Goal: Task Accomplishment & Management: Manage account settings

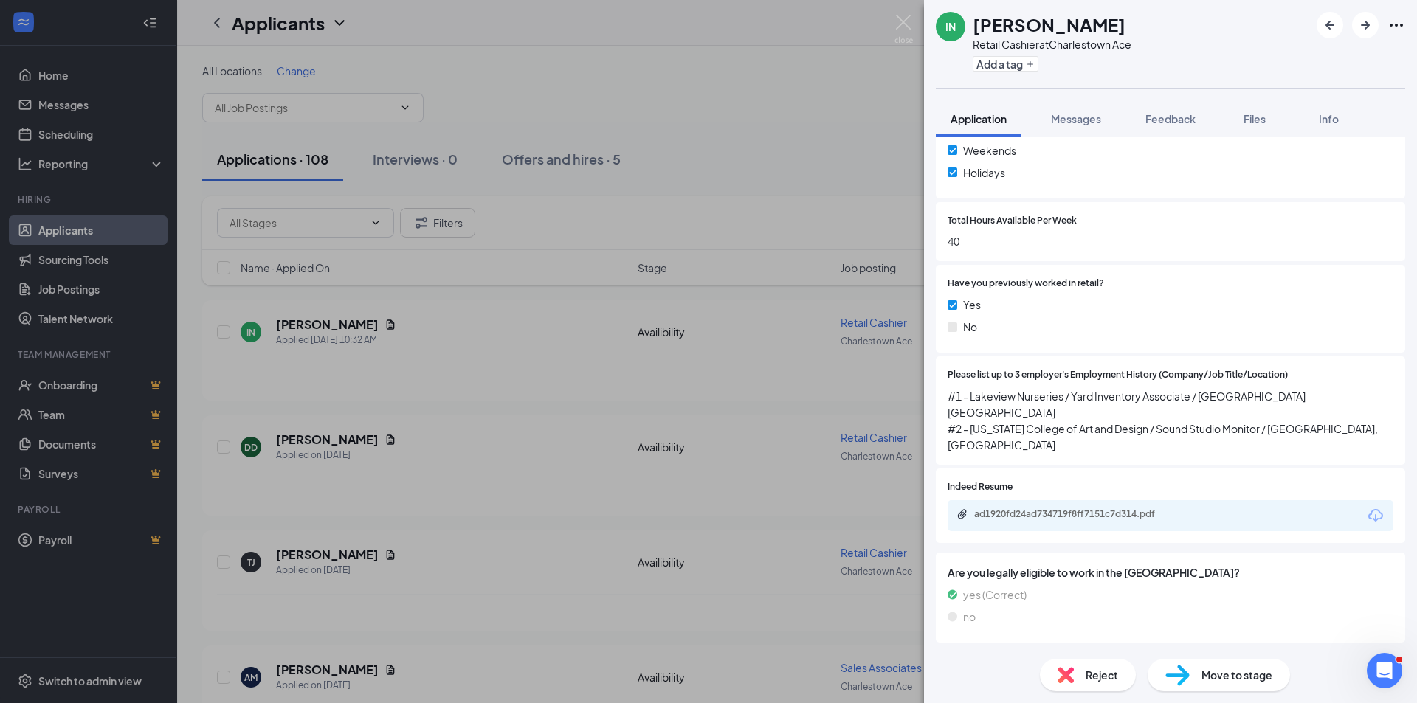
scroll to position [590, 0]
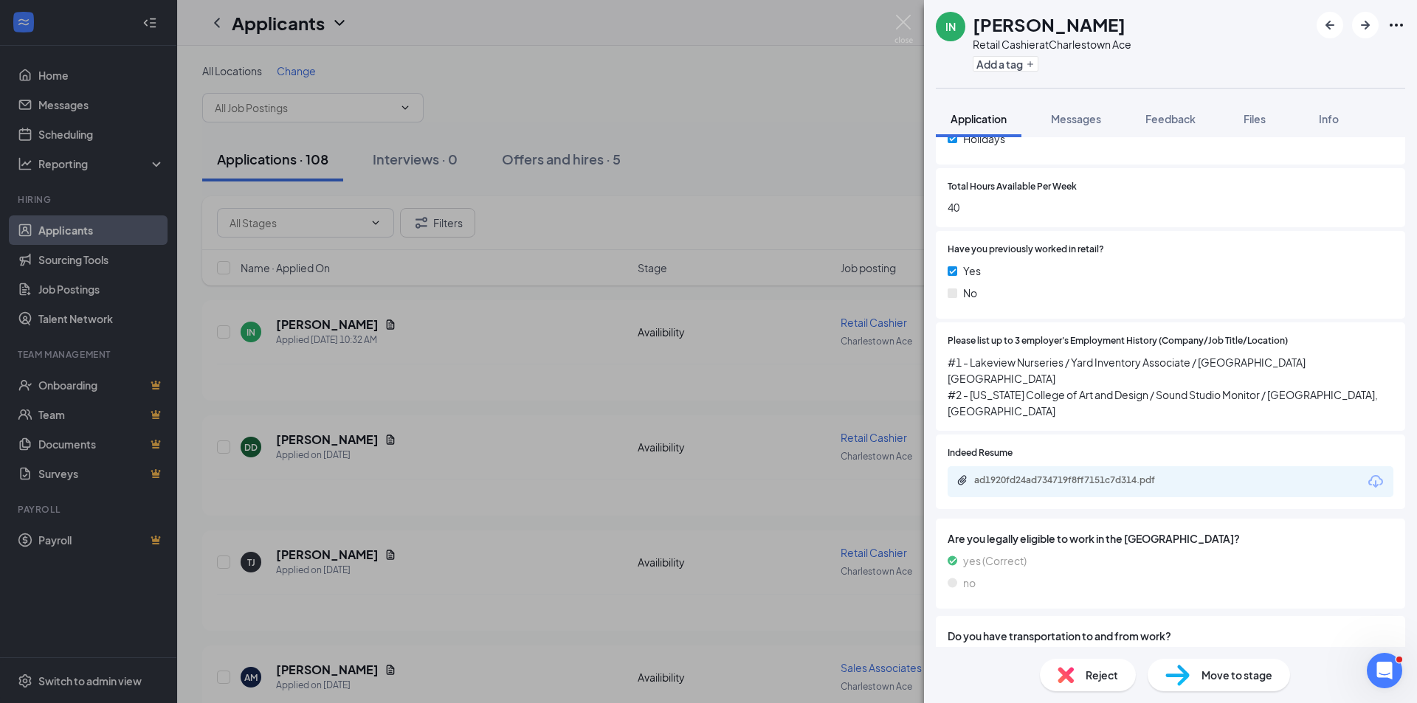
click at [310, 668] on div "IN [PERSON_NAME] Retail Cashier at [GEOGRAPHIC_DATA] Ace Add a tag Application …" at bounding box center [708, 351] width 1417 height 703
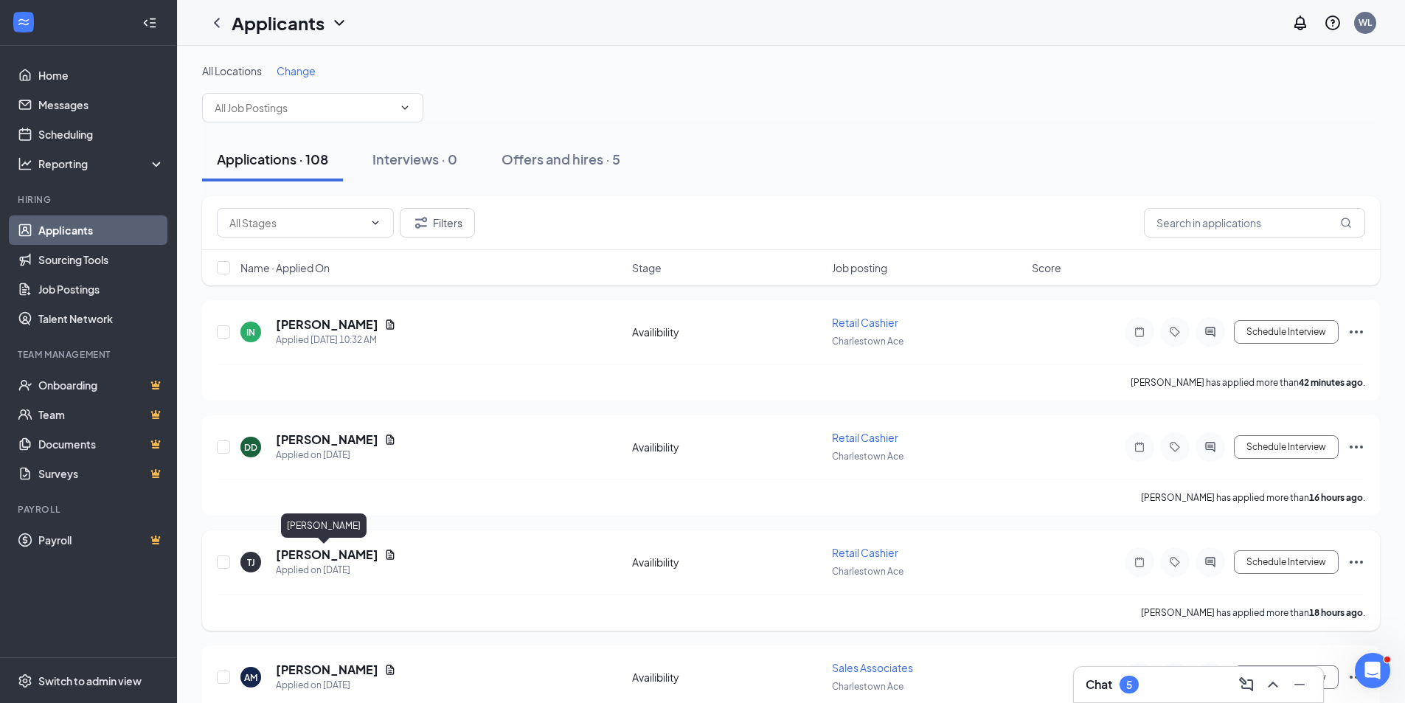
click at [310, 553] on h5 "[PERSON_NAME]" at bounding box center [327, 555] width 103 height 16
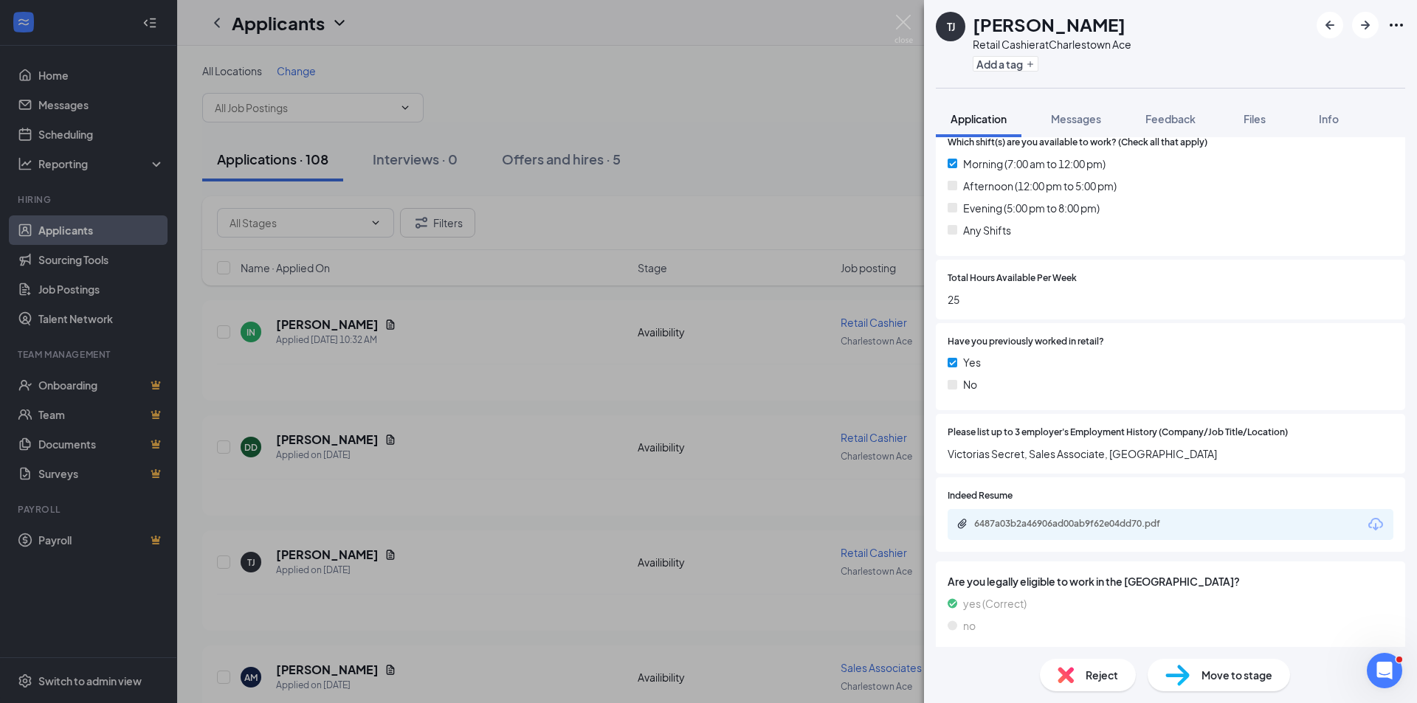
scroll to position [443, 0]
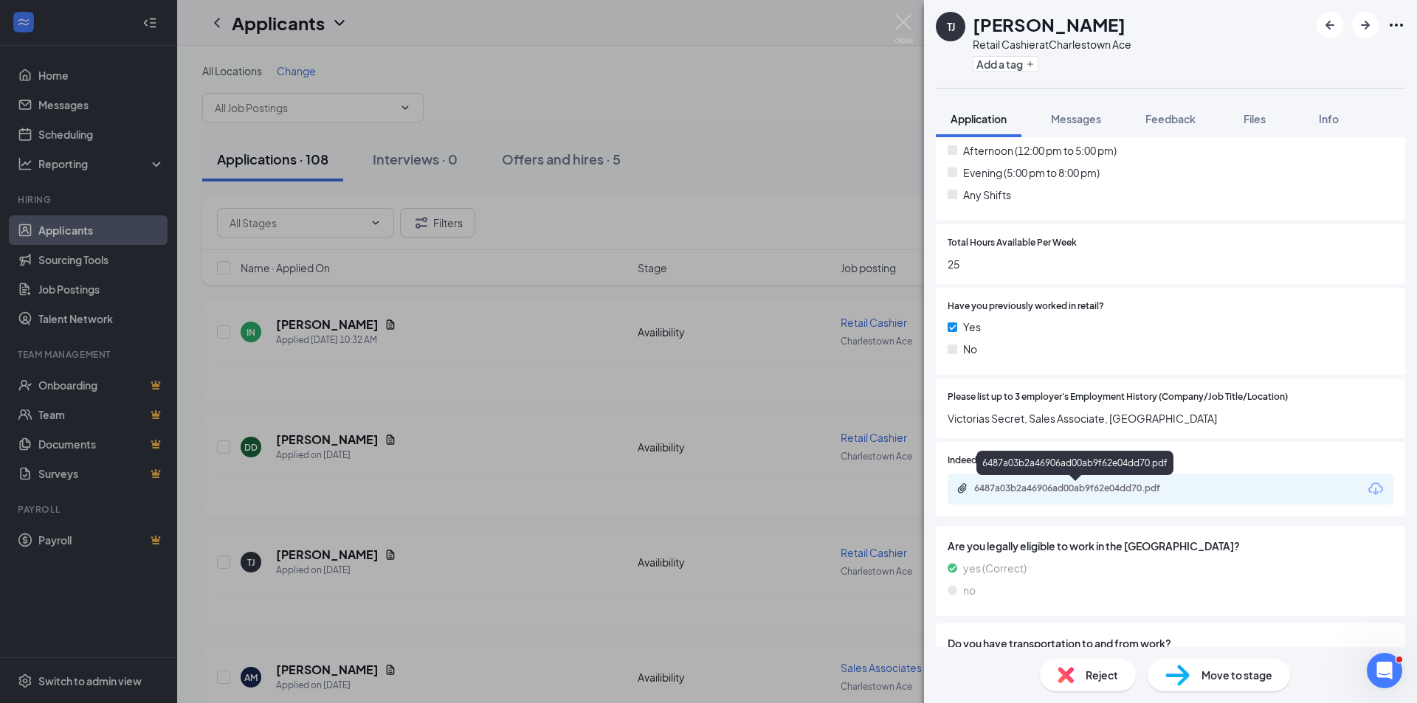
click at [1073, 488] on div "6487a03b2a46906ad00ab9f62e04dd70.pdf" at bounding box center [1077, 489] width 207 height 12
click at [331, 677] on div "[PERSON_NAME] Retail Cashier at [GEOGRAPHIC_DATA] Ace Add a tag Application Mes…" at bounding box center [708, 351] width 1417 height 703
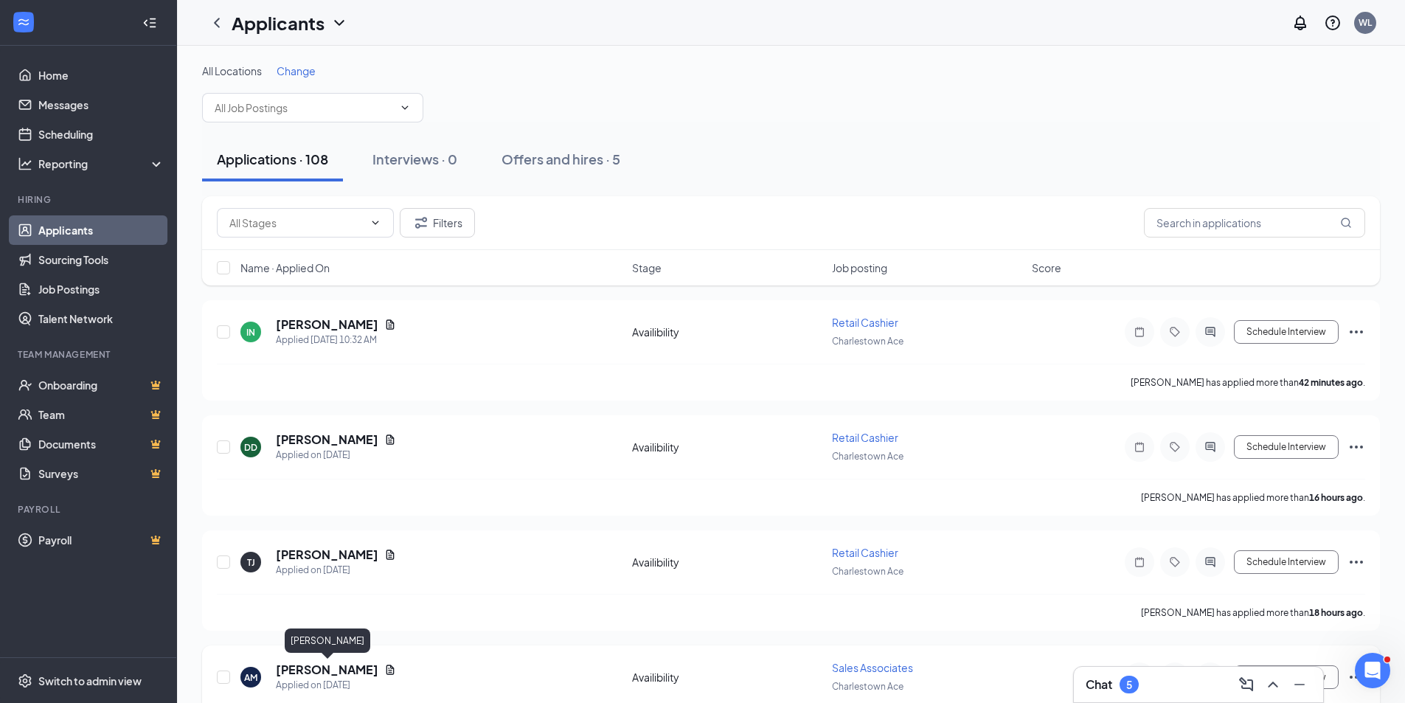
click at [332, 668] on h5 "[PERSON_NAME]" at bounding box center [327, 670] width 103 height 16
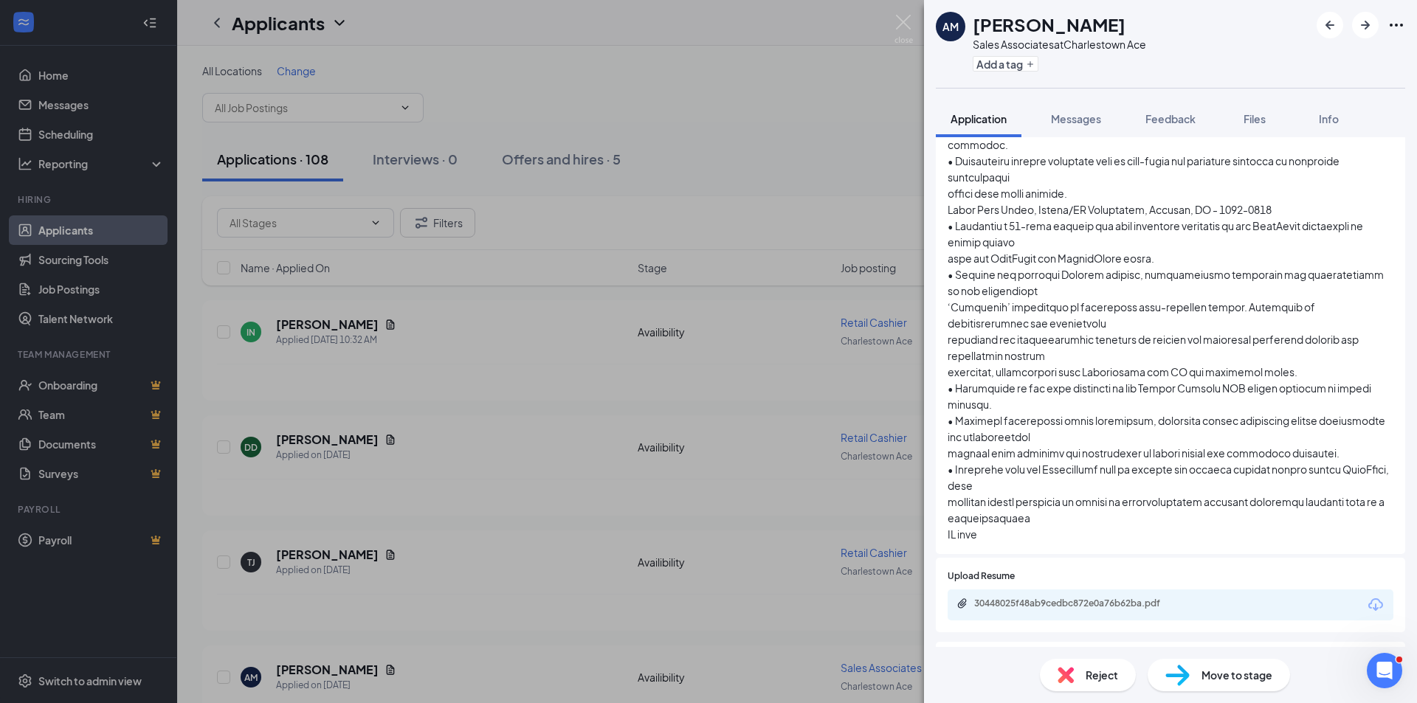
scroll to position [1180, 0]
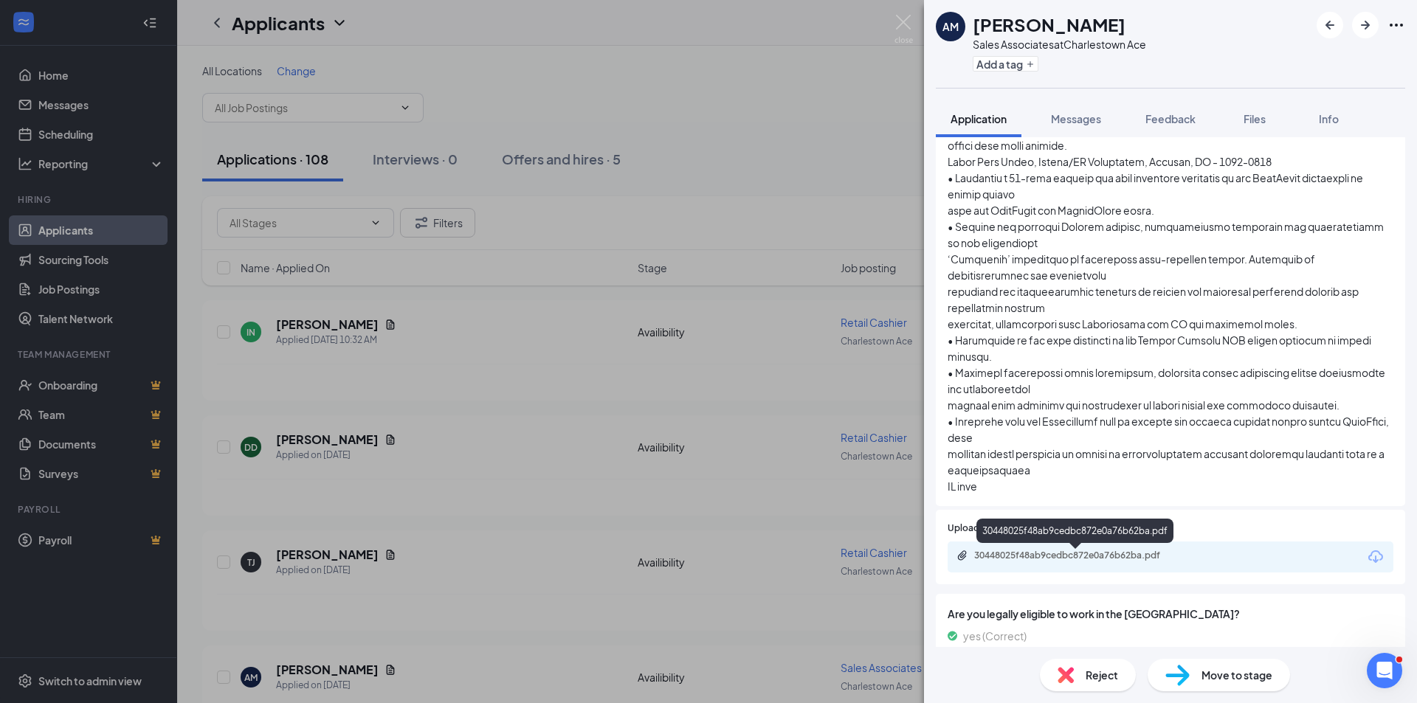
click at [1047, 554] on div "30448025f48ab9cedbc872e0a76b62ba.pdf" at bounding box center [1077, 556] width 207 height 12
click at [301, 331] on div "AM [PERSON_NAME] Sales Associates at [GEOGRAPHIC_DATA] Ace Add a tag Applicatio…" at bounding box center [708, 351] width 1417 height 703
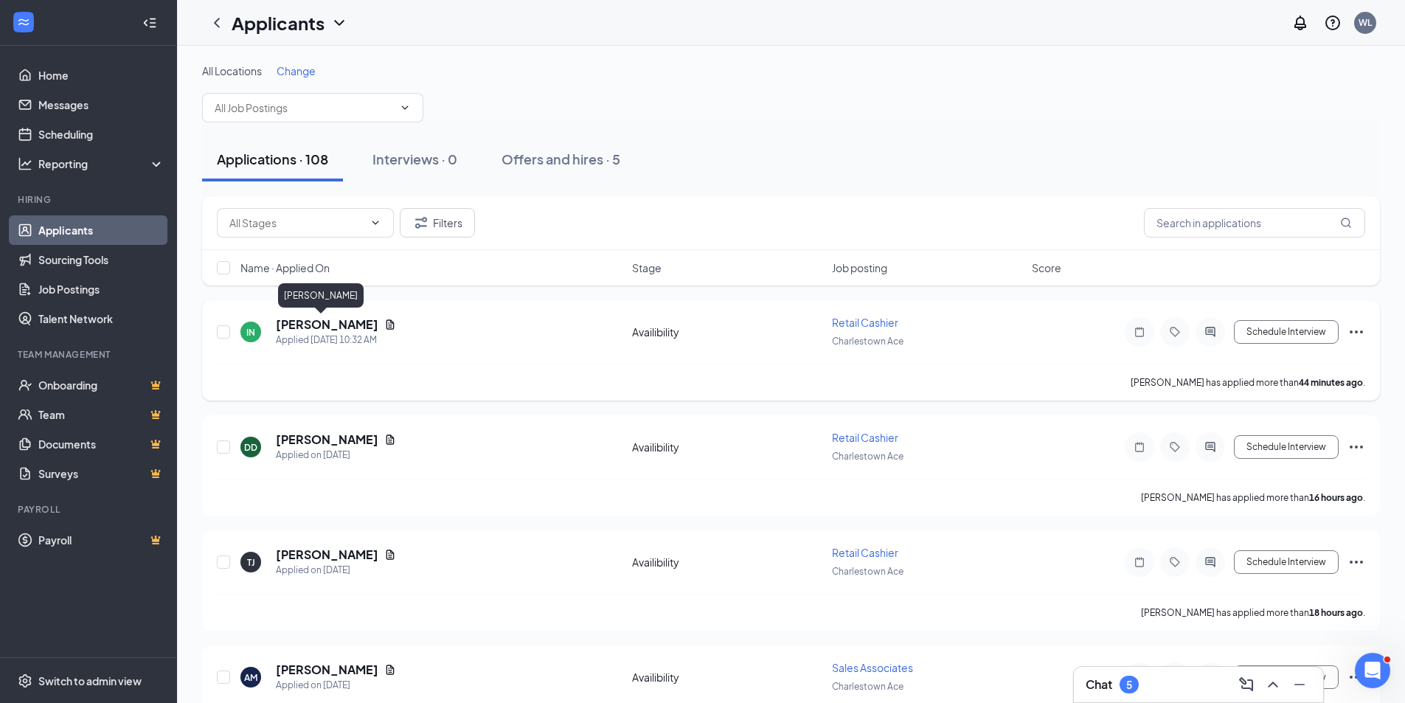
click at [302, 329] on h5 "[PERSON_NAME]" at bounding box center [327, 325] width 103 height 16
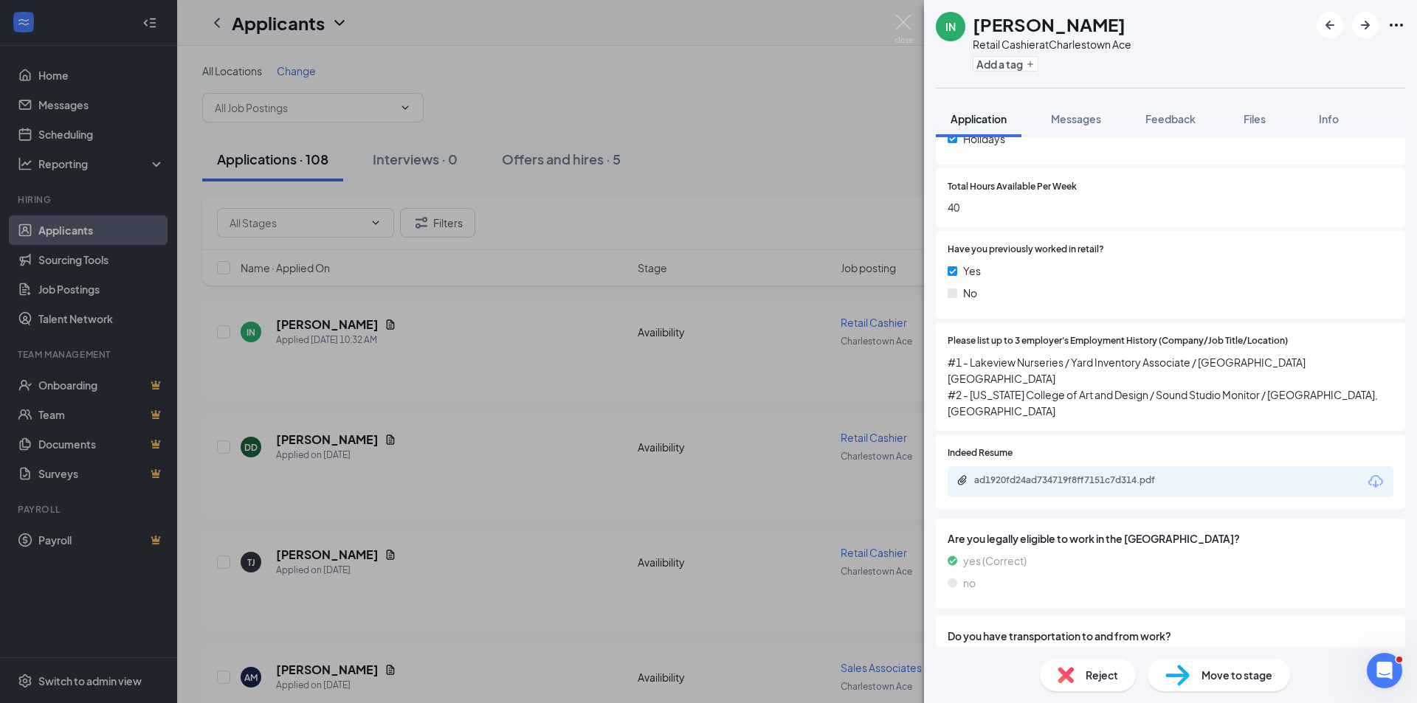
scroll to position [664, 0]
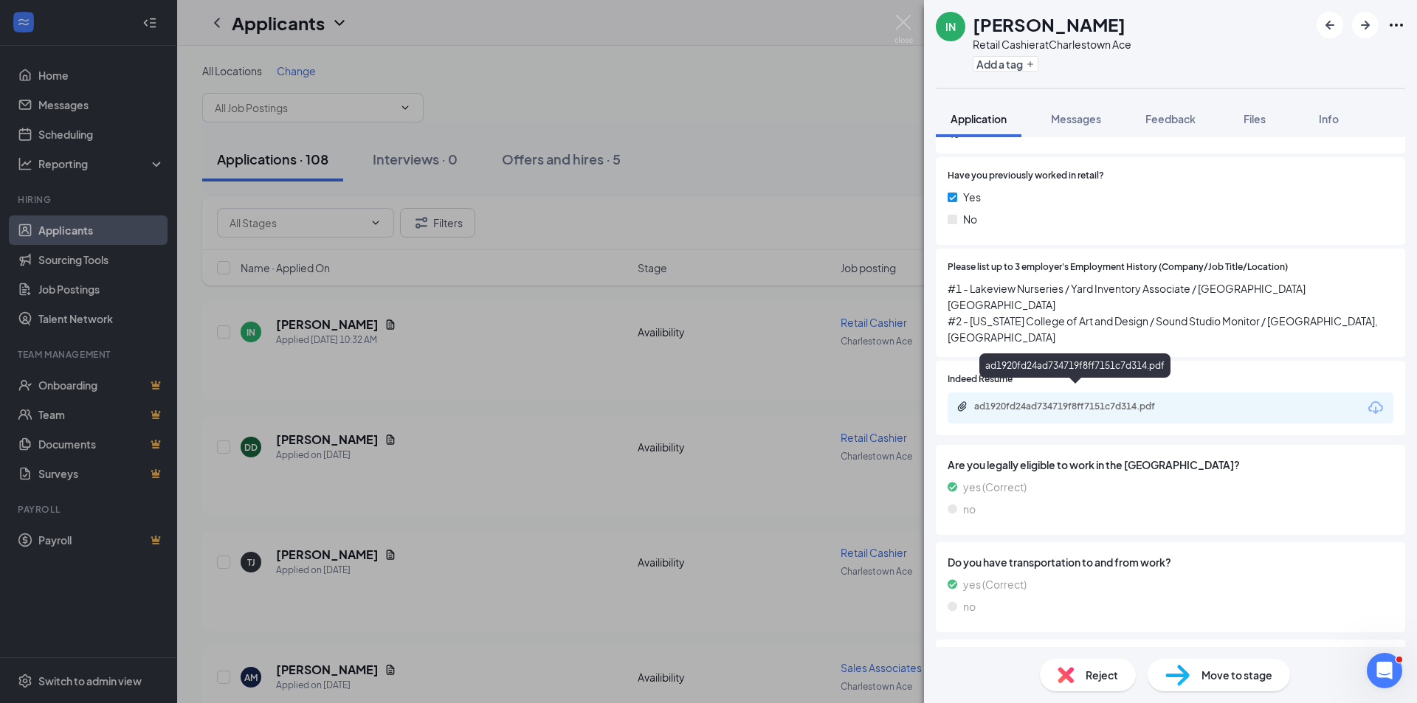
click at [1109, 401] on div "ad1920fd24ad734719f8ff7151c7d314.pdf" at bounding box center [1077, 407] width 207 height 12
click at [330, 439] on div "IN [PERSON_NAME] Retail Cashier at [GEOGRAPHIC_DATA] Ace Add a tag Application …" at bounding box center [708, 351] width 1417 height 703
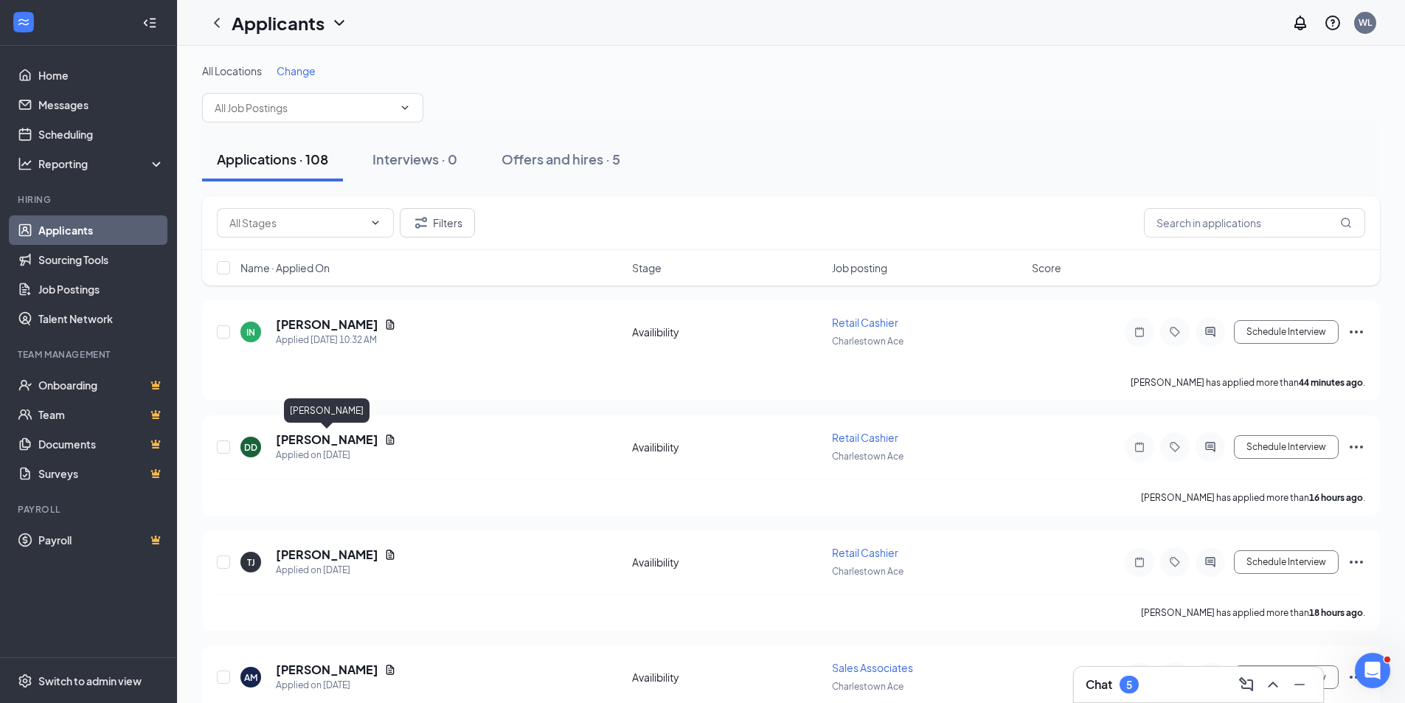
click at [330, 439] on h5 "[PERSON_NAME]" at bounding box center [327, 440] width 103 height 16
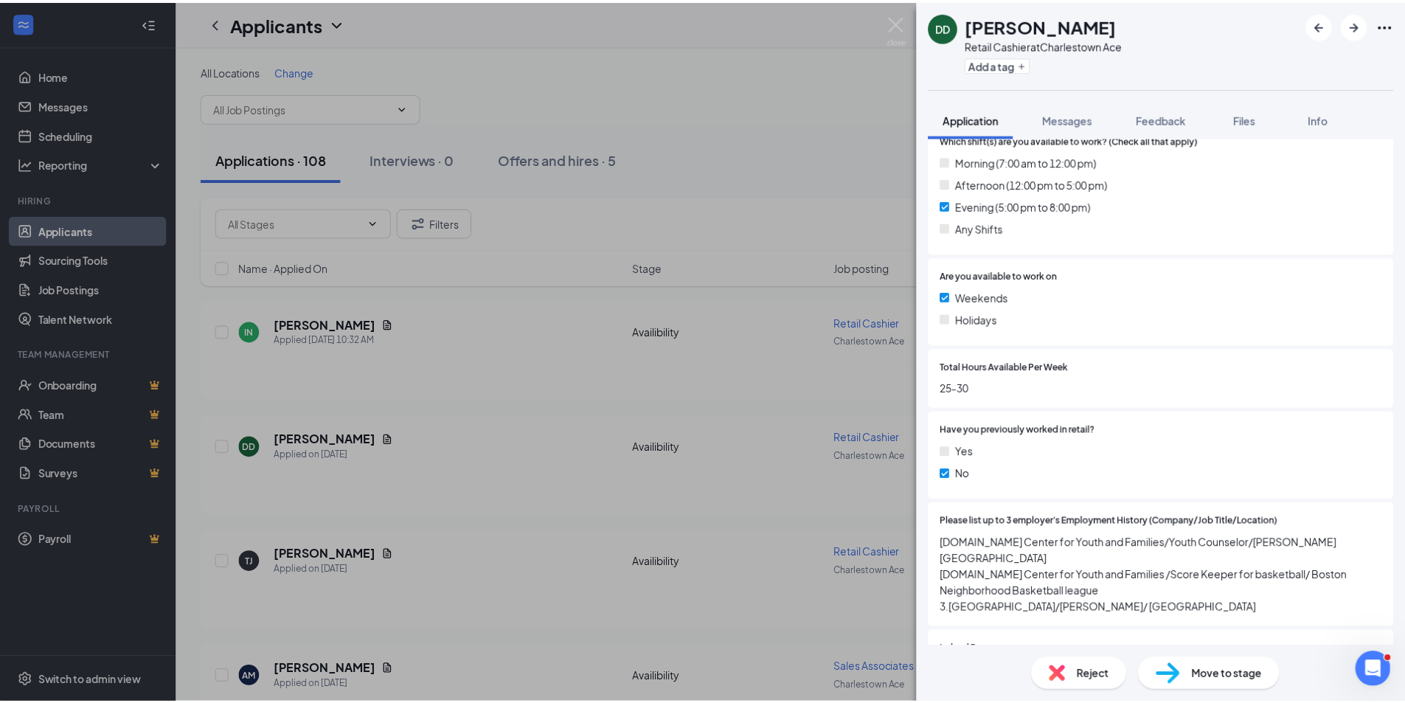
scroll to position [443, 0]
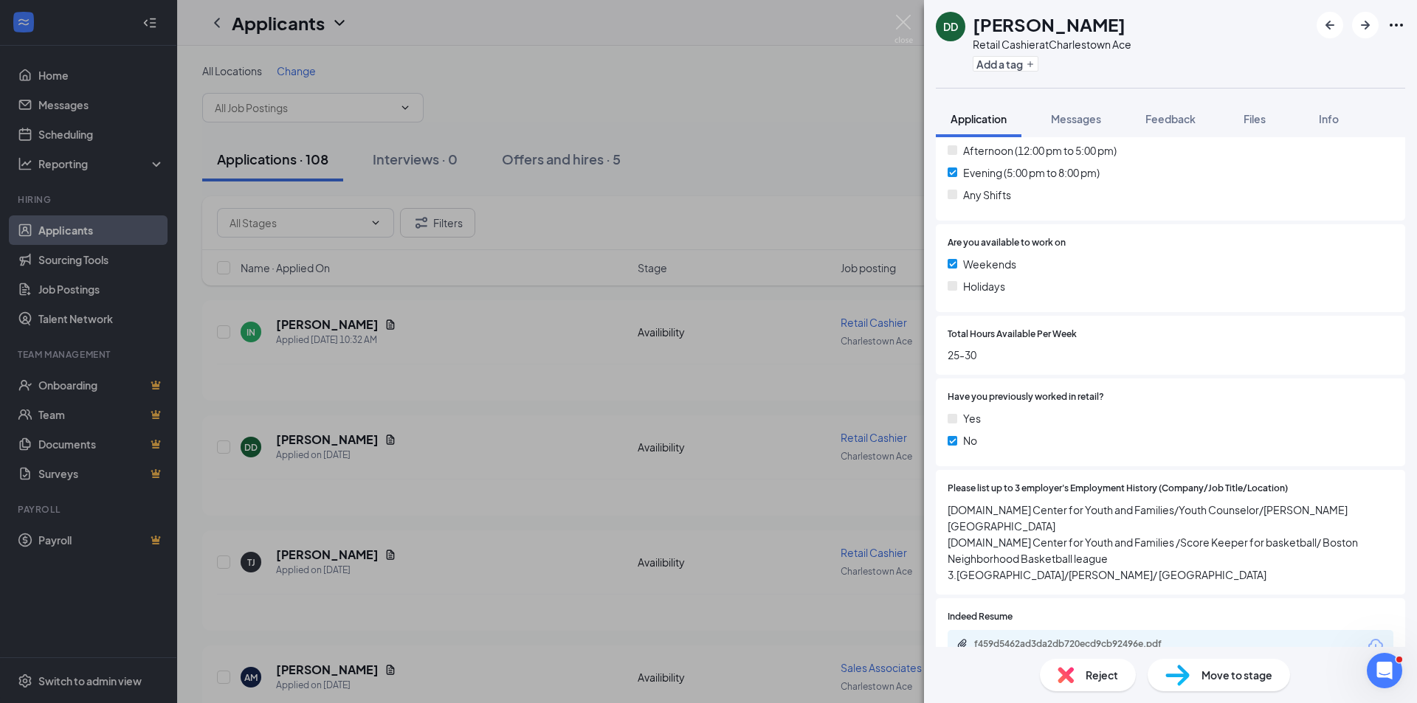
click at [398, 449] on div "[PERSON_NAME] Retail Cashier at [GEOGRAPHIC_DATA] Ace Add a tag Application Mes…" at bounding box center [708, 351] width 1417 height 703
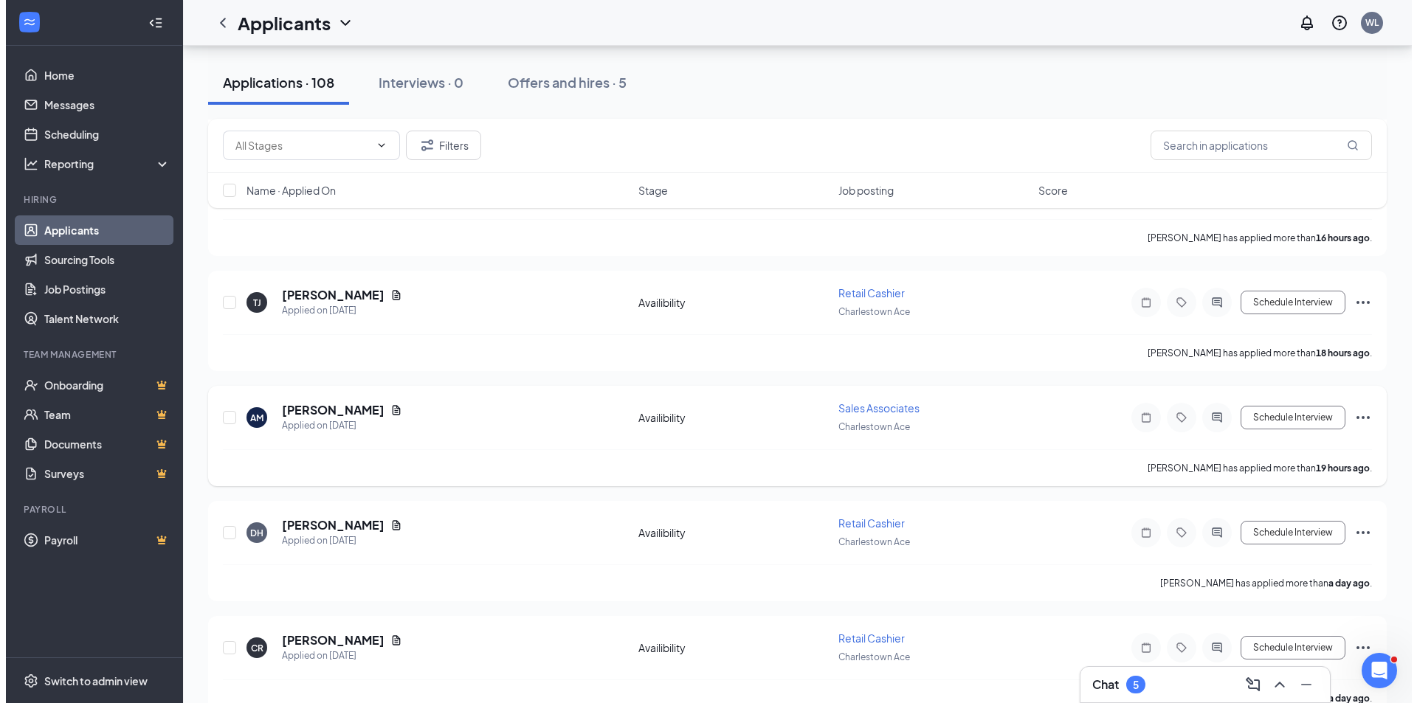
scroll to position [369, 0]
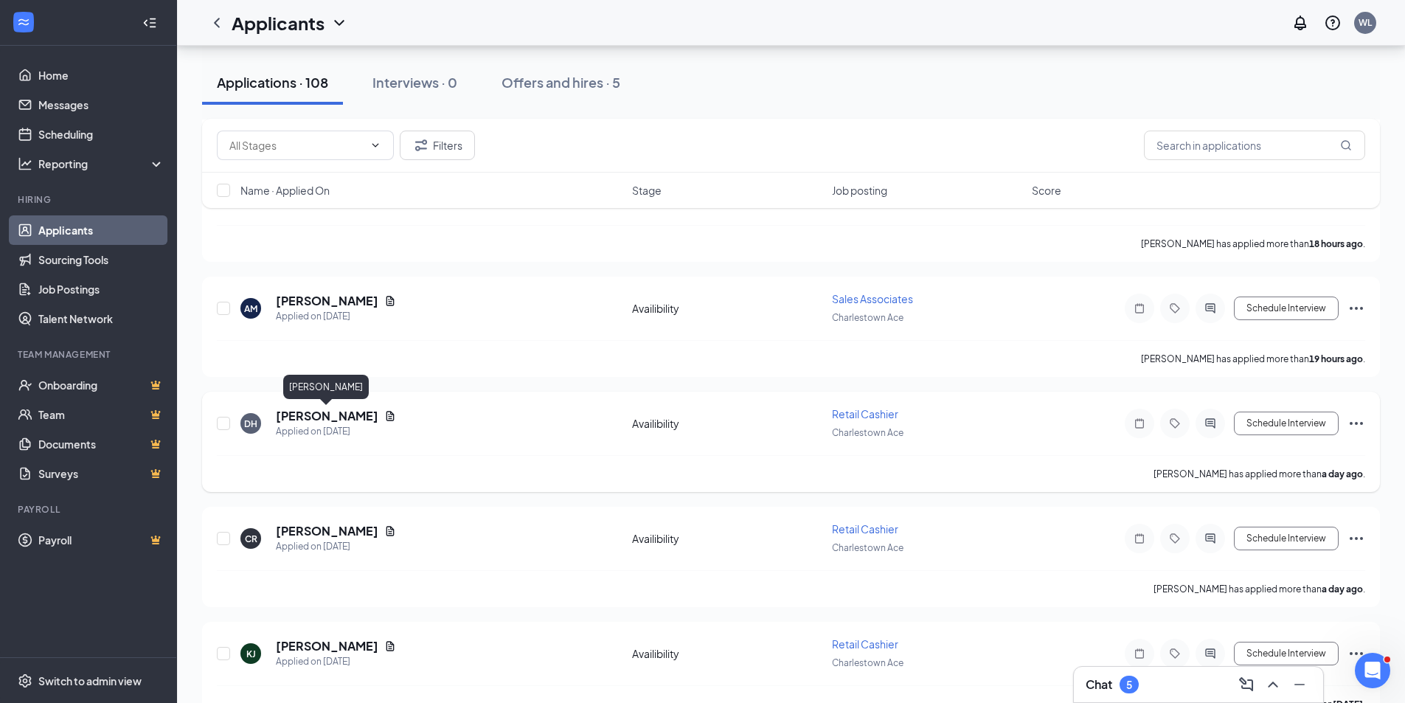
click at [342, 414] on h5 "[PERSON_NAME]" at bounding box center [327, 416] width 103 height 16
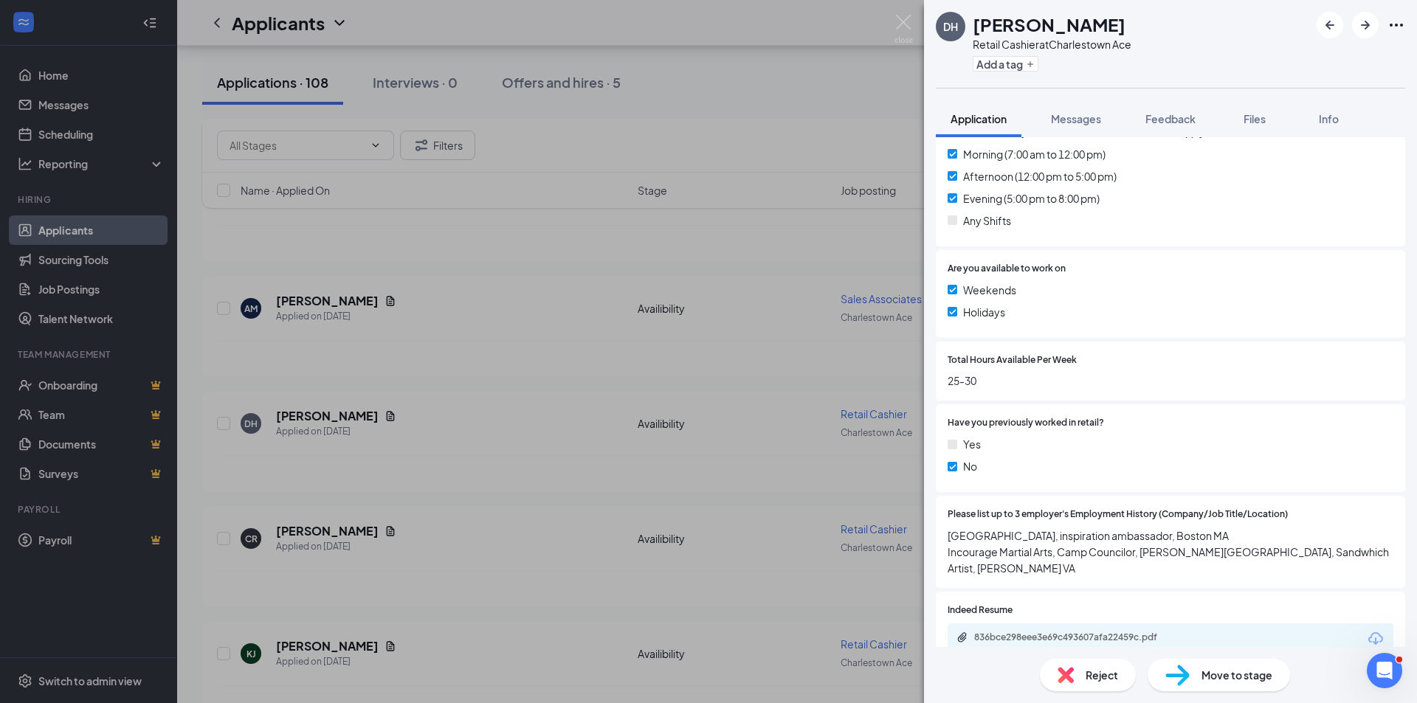
scroll to position [443, 0]
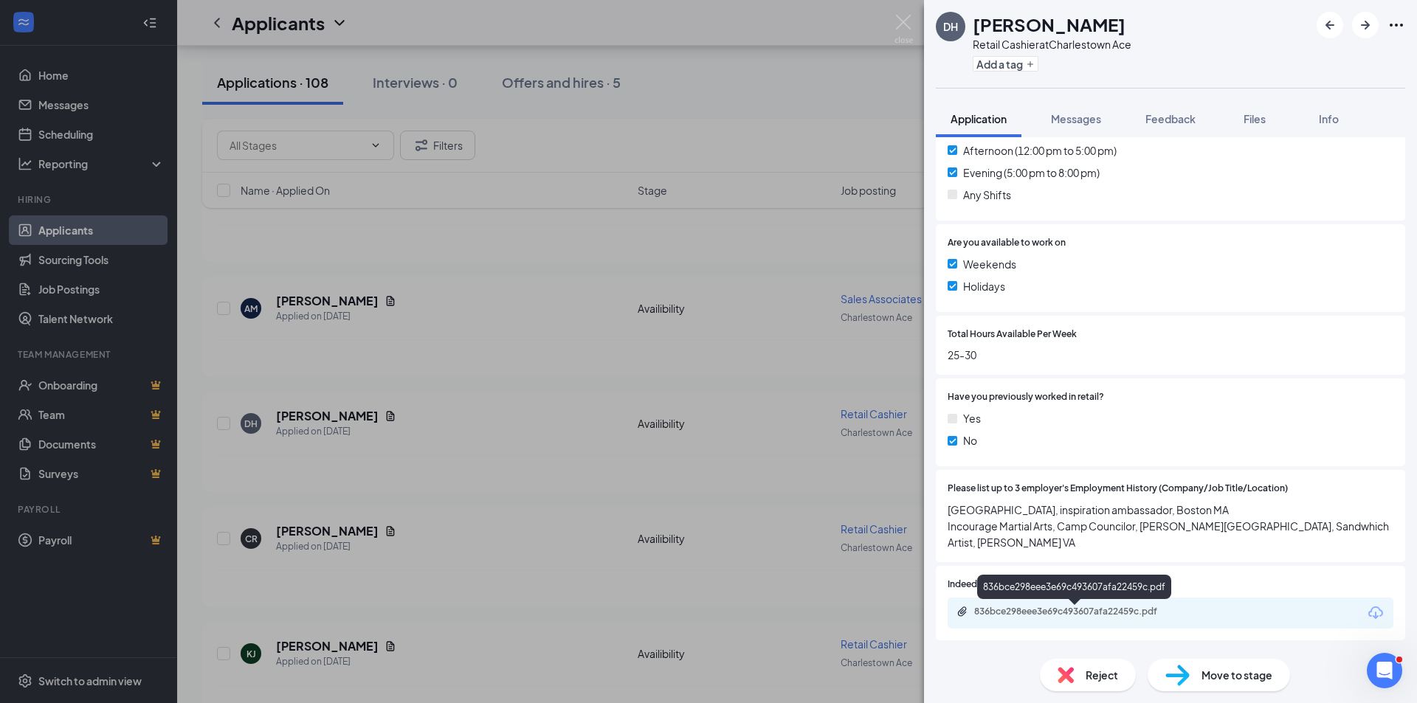
click at [1051, 618] on div "836bce298eee3e69c493607afa22459c.pdf" at bounding box center [1077, 612] width 207 height 12
drag, startPoint x: 443, startPoint y: 451, endPoint x: 532, endPoint y: 437, distance: 89.6
click at [445, 451] on div "[PERSON_NAME] Retail Cashier at Charlestown Ace Add a tag Application Messages …" at bounding box center [708, 351] width 1417 height 703
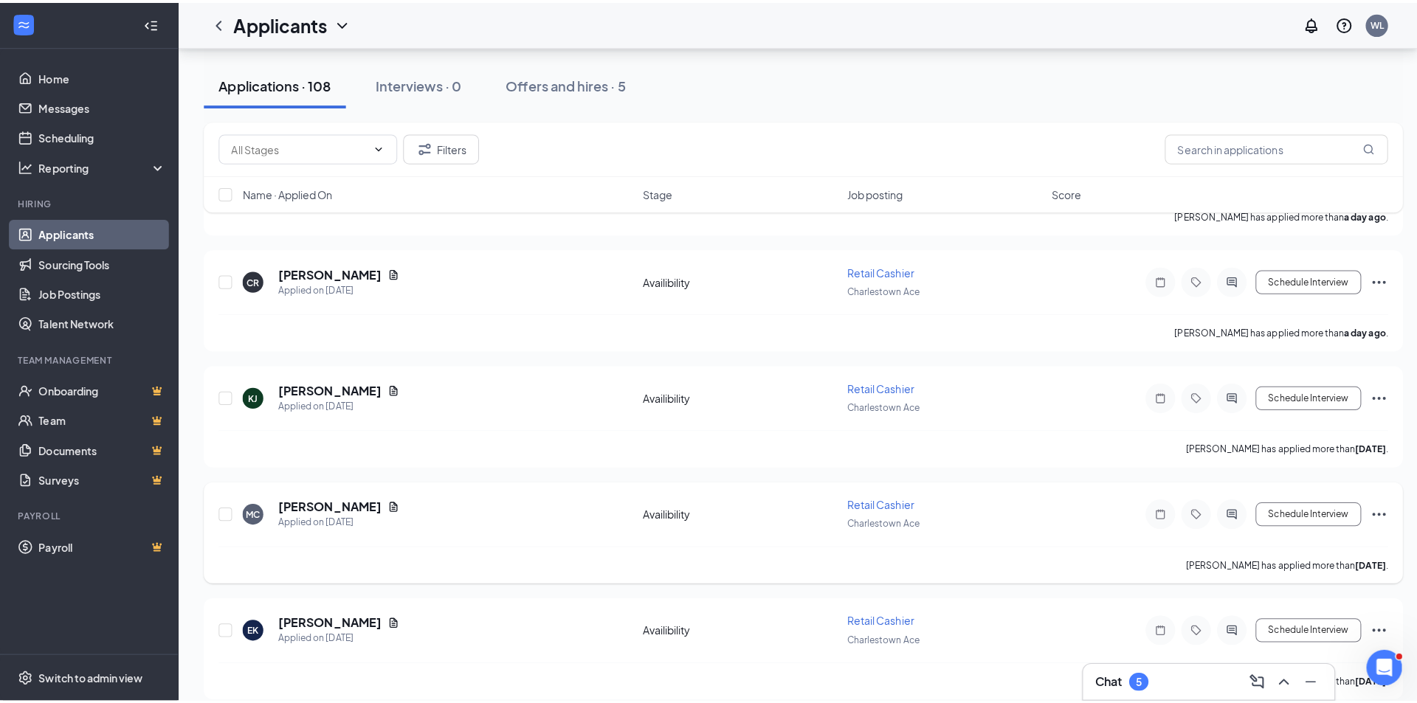
scroll to position [664, 0]
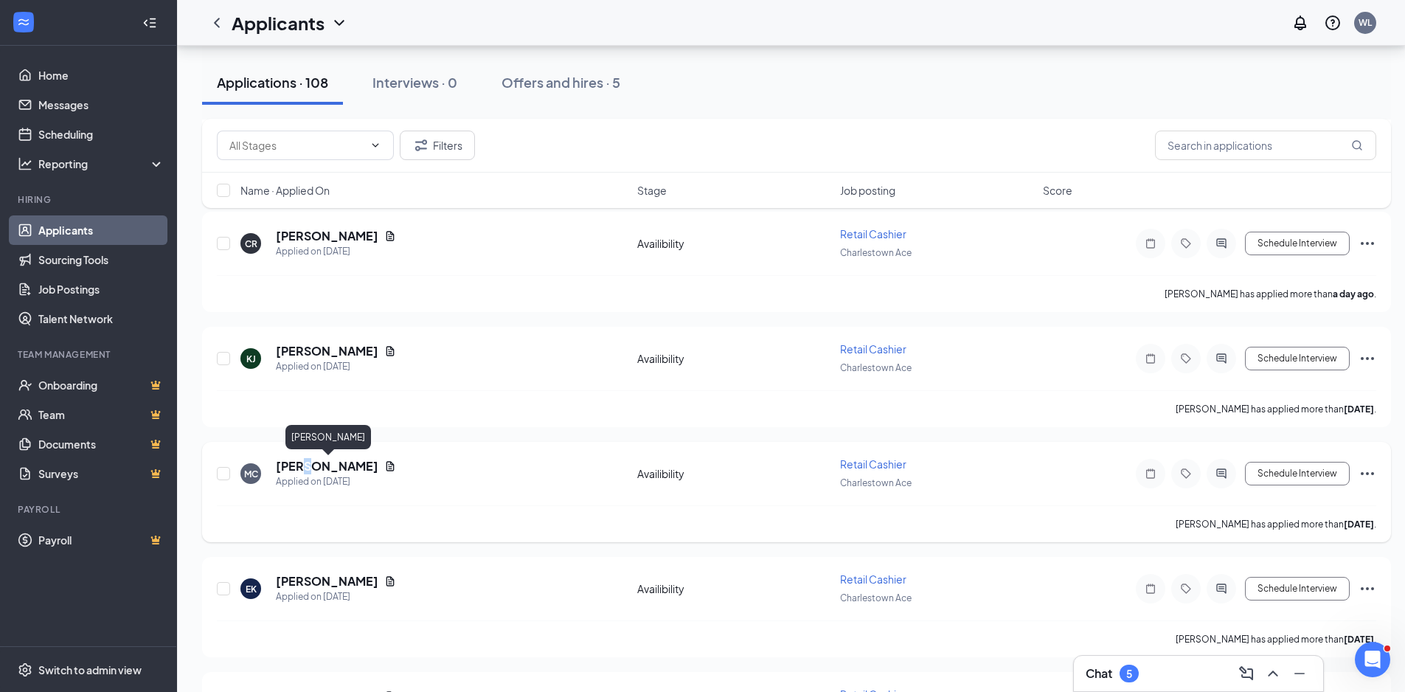
click at [312, 463] on h5 "[PERSON_NAME]" at bounding box center [327, 466] width 103 height 16
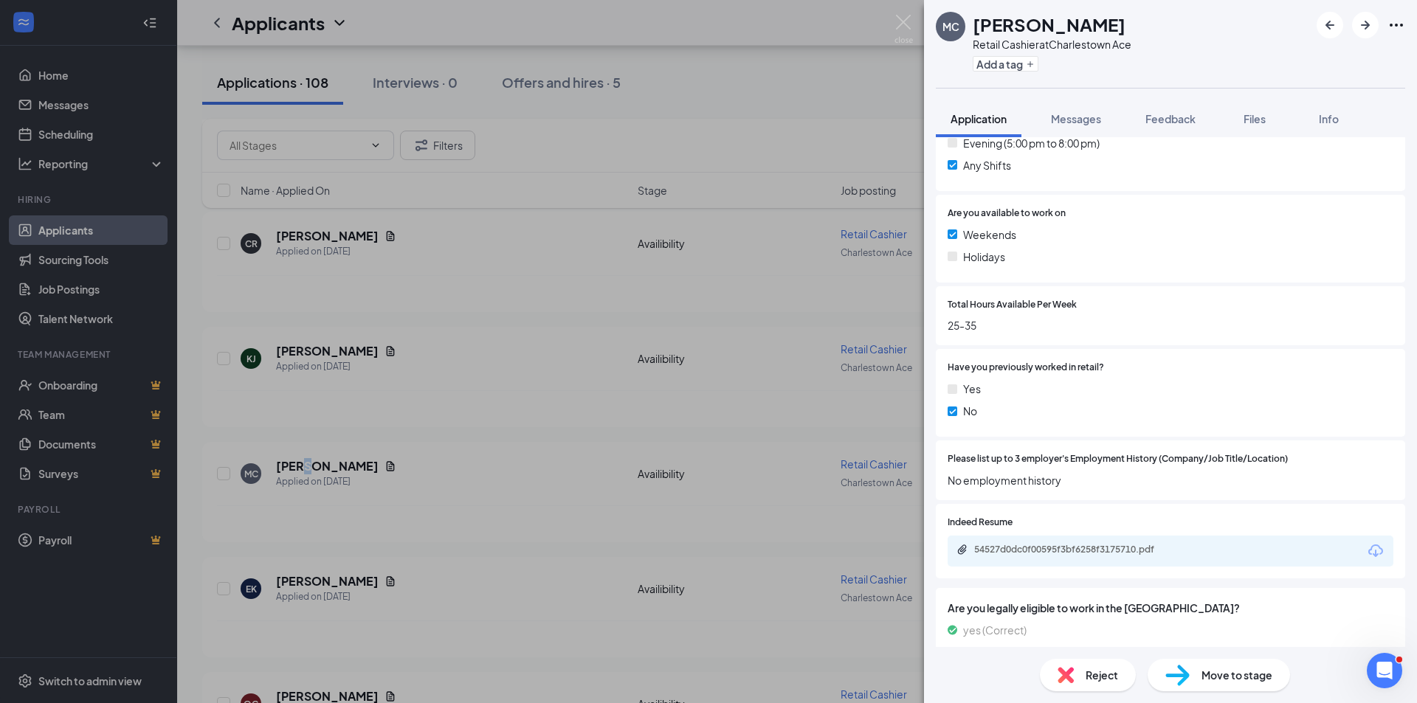
scroll to position [516, 0]
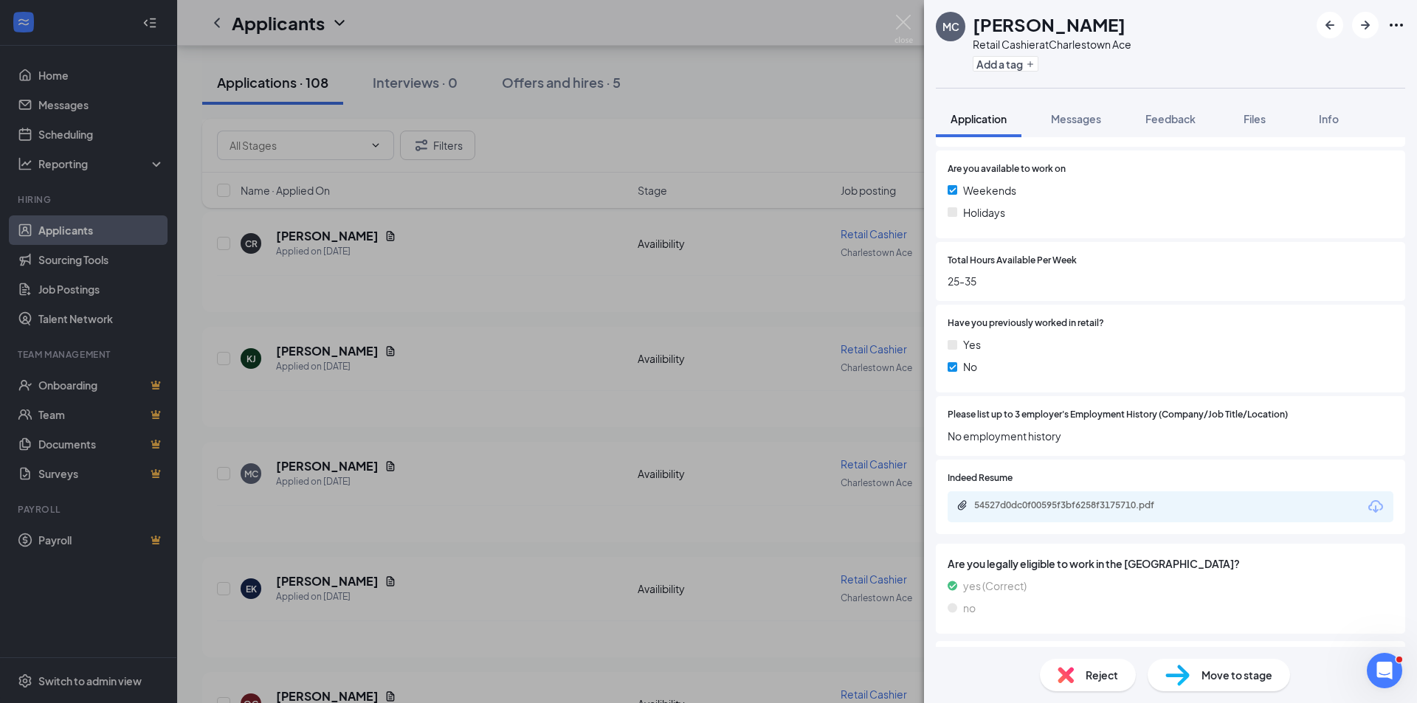
click at [297, 573] on div "MC MICHAEL COCCHIA Retail Cashier at Charlestown Ace Add a tag Application Mess…" at bounding box center [708, 351] width 1417 height 703
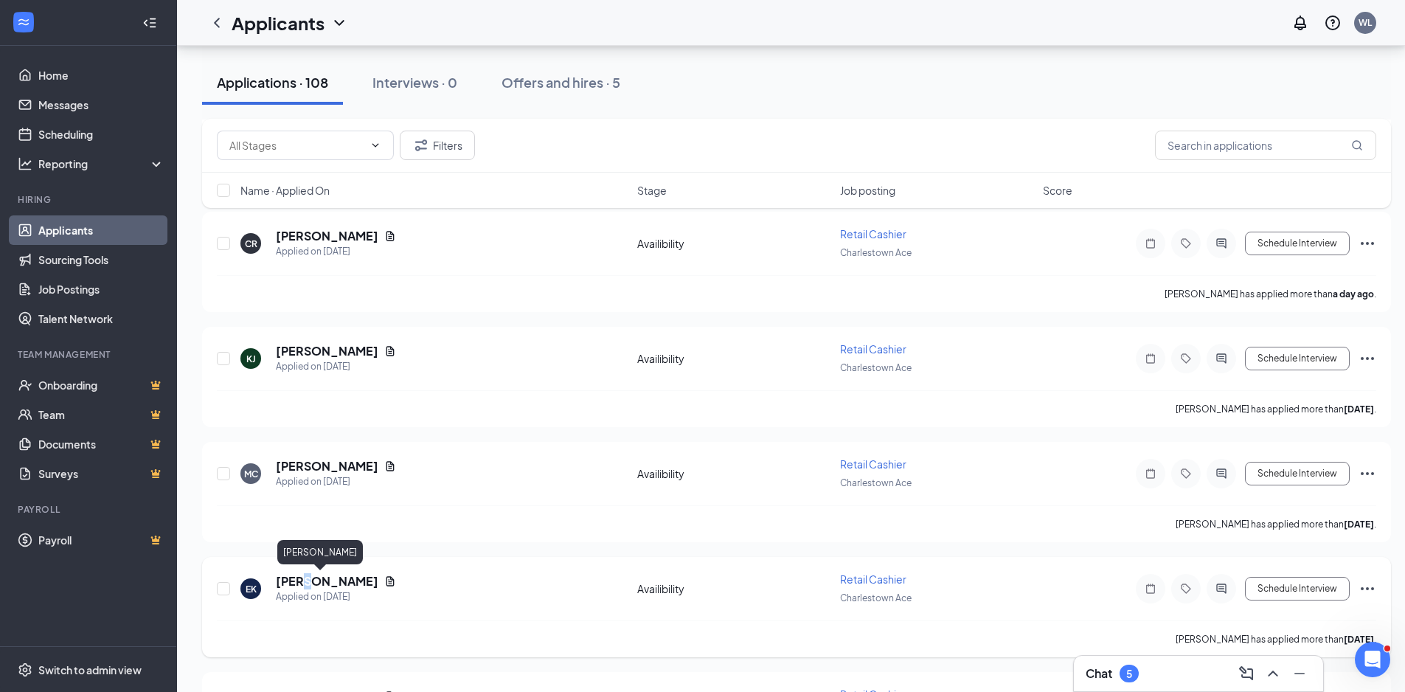
click at [300, 573] on div "EK Eliott Kim Applied on Aug 23 Availibility Retail Cashier Charlestown Ace Sch…" at bounding box center [797, 596] width 1160 height 49
click at [316, 583] on h5 "[PERSON_NAME]" at bounding box center [327, 581] width 103 height 16
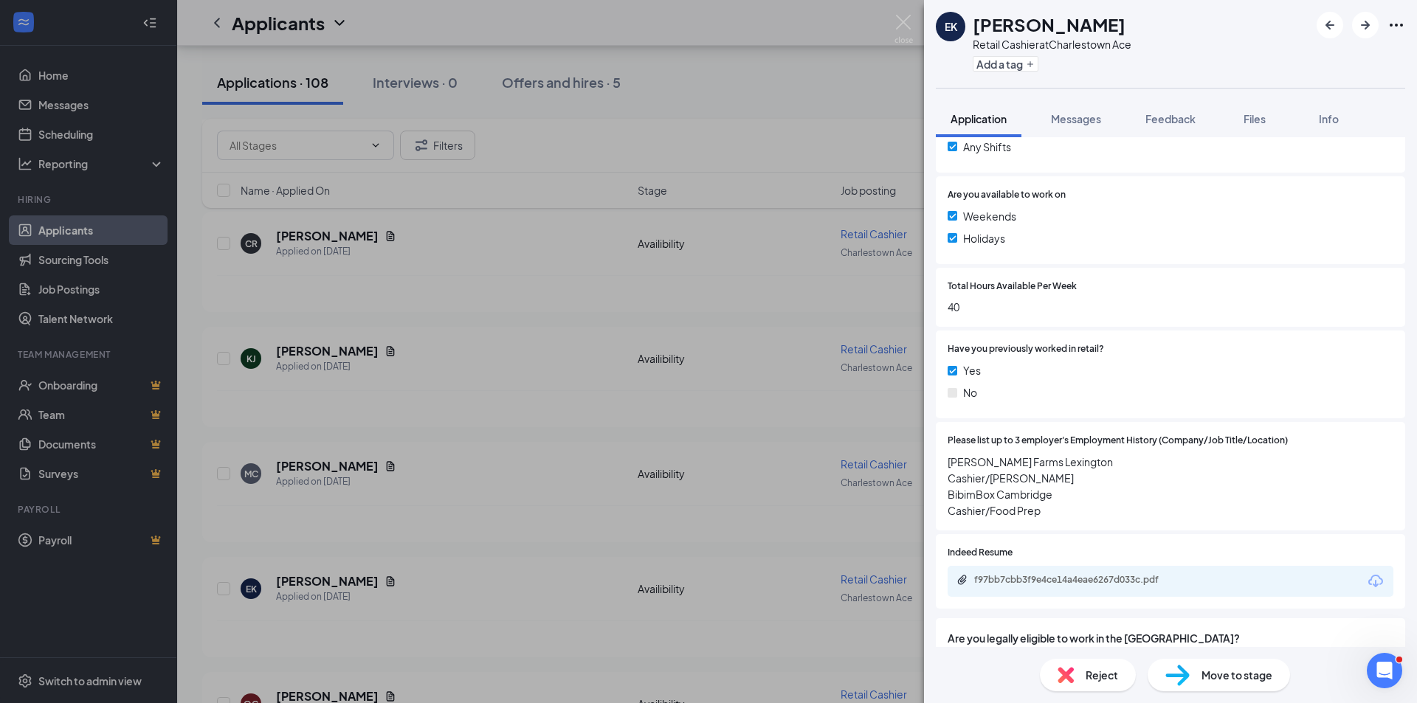
scroll to position [516, 0]
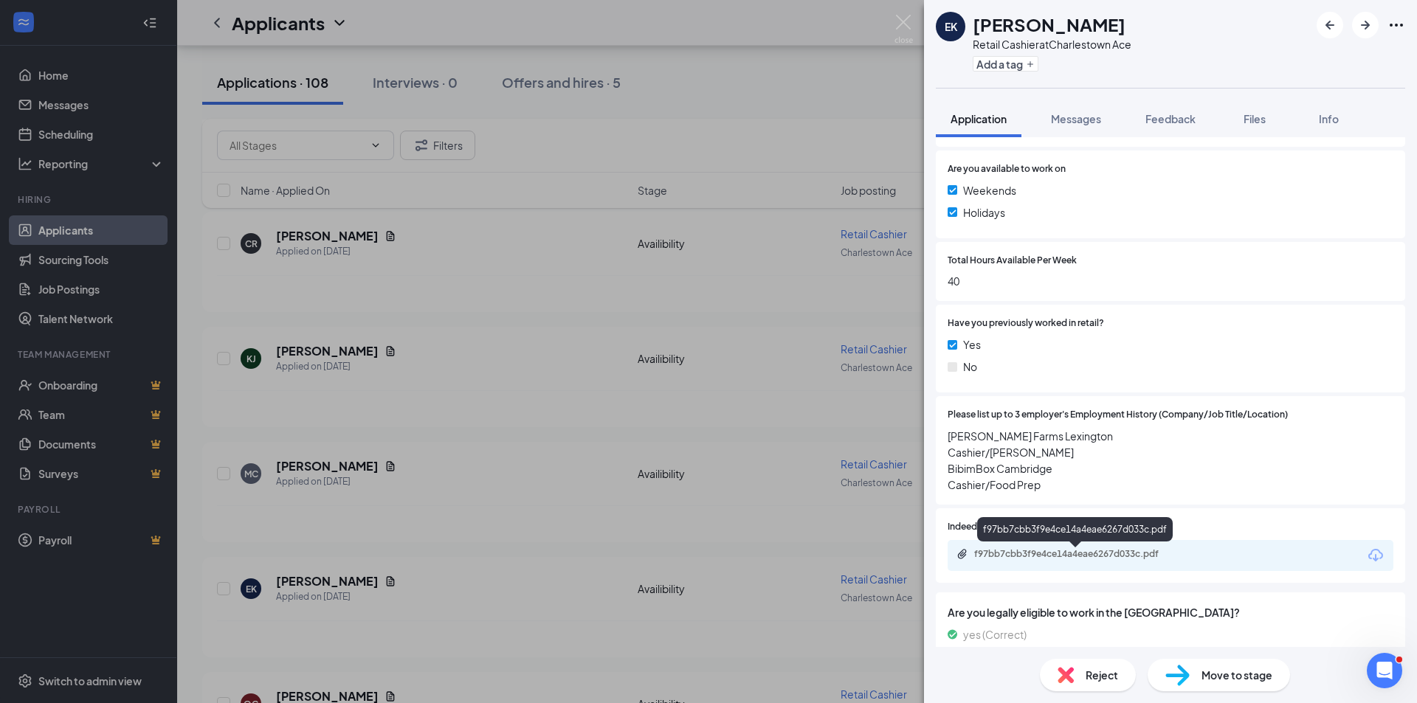
click at [1027, 556] on div "f97bb7cbb3f9e4ce14a4eae6267d033c.pdf" at bounding box center [1077, 554] width 207 height 12
click at [530, 591] on div "EK Eliott Kim Retail Cashier at Charlestown Ace Add a tag Application Messages …" at bounding box center [708, 351] width 1417 height 703
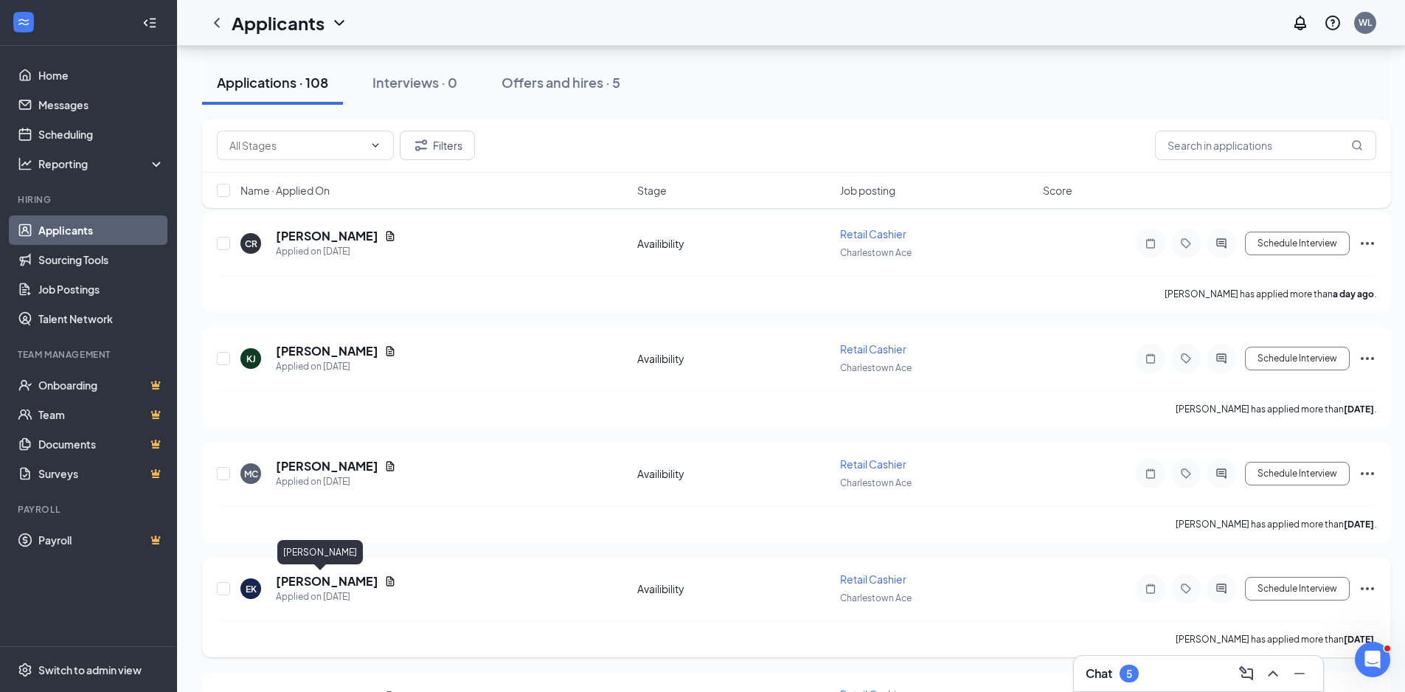
click at [324, 580] on h5 "[PERSON_NAME]" at bounding box center [327, 581] width 103 height 16
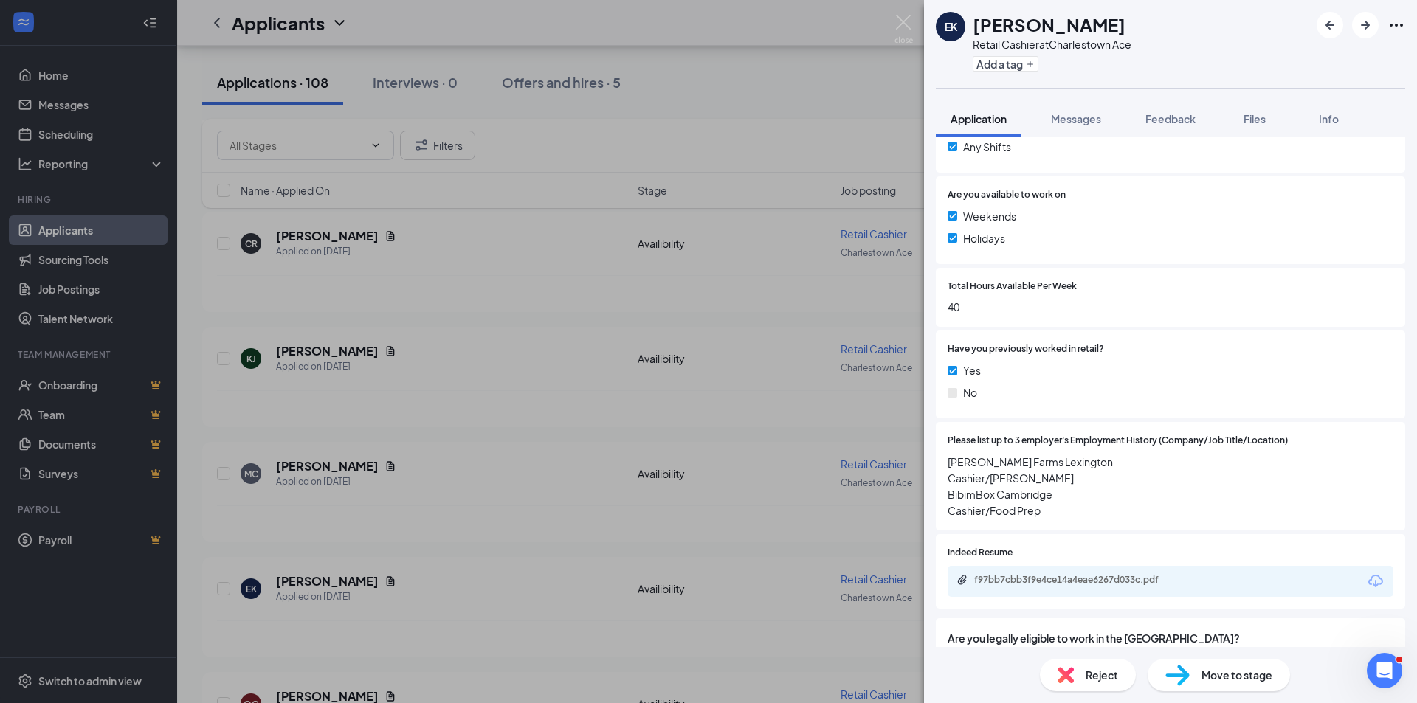
scroll to position [516, 0]
